Goal: Check status: Check status

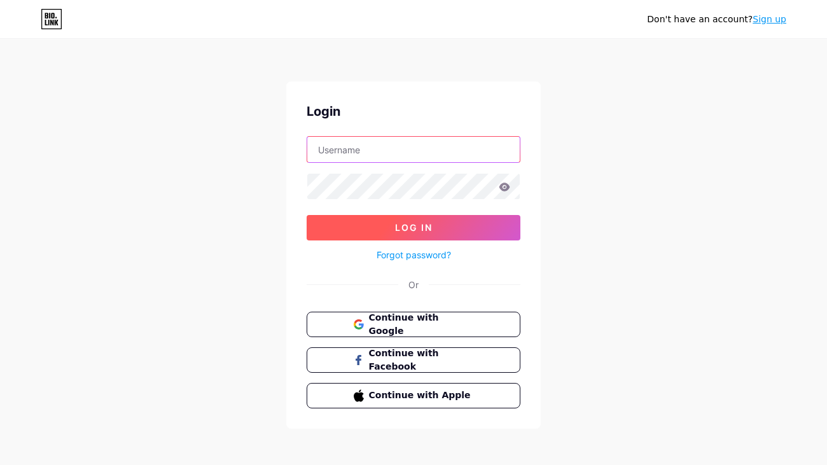
type input "[EMAIL_ADDRESS][DOMAIN_NAME]"
click at [409, 225] on span "Log In" at bounding box center [414, 227] width 38 height 11
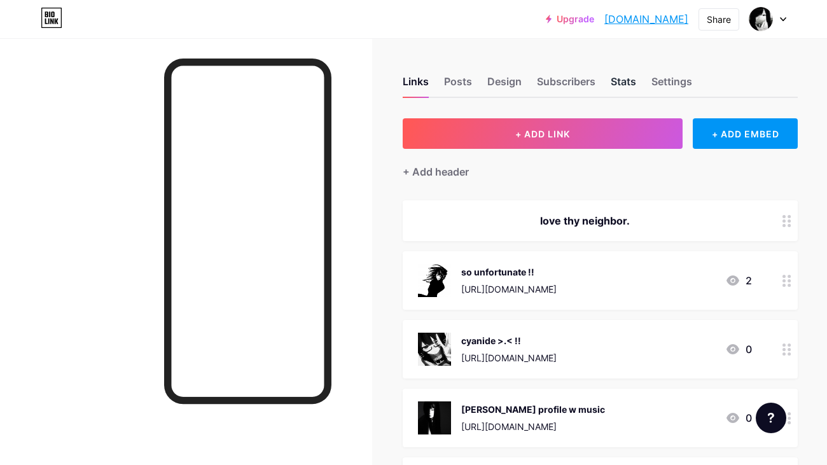
click at [617, 79] on div "Stats" at bounding box center [623, 85] width 25 height 23
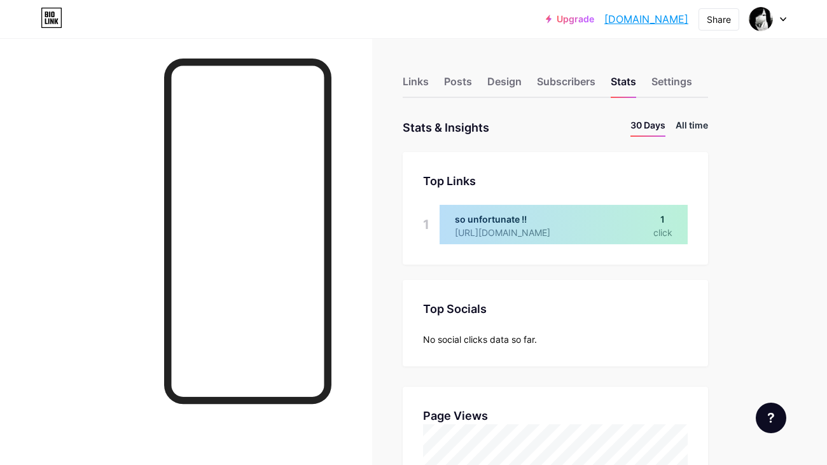
click at [708, 118] on li "All time" at bounding box center [692, 127] width 32 height 18
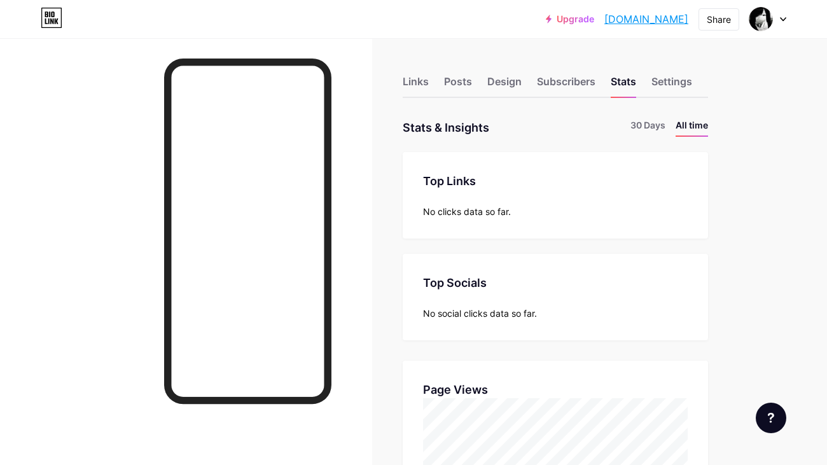
click at [440, 75] on div "Links Posts Design Subscribers Stats Settings" at bounding box center [555, 75] width 305 height 45
click at [417, 76] on div "Links" at bounding box center [416, 85] width 26 height 23
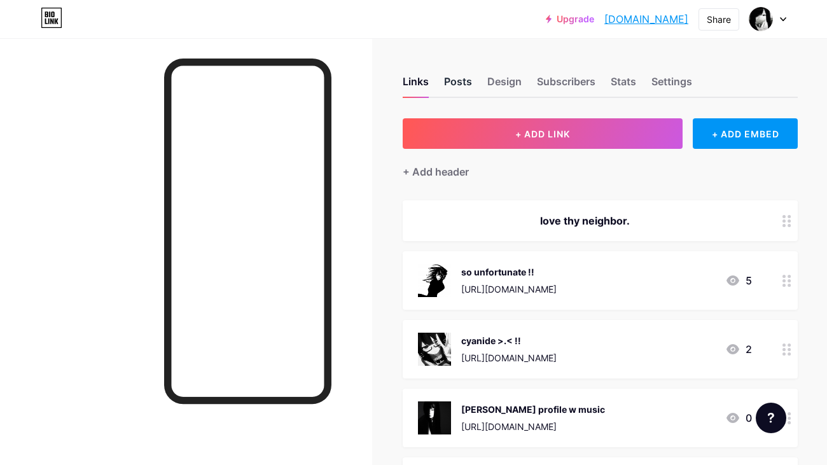
click at [461, 78] on div "Posts" at bounding box center [458, 85] width 28 height 23
